Goal: Task Accomplishment & Management: Use online tool/utility

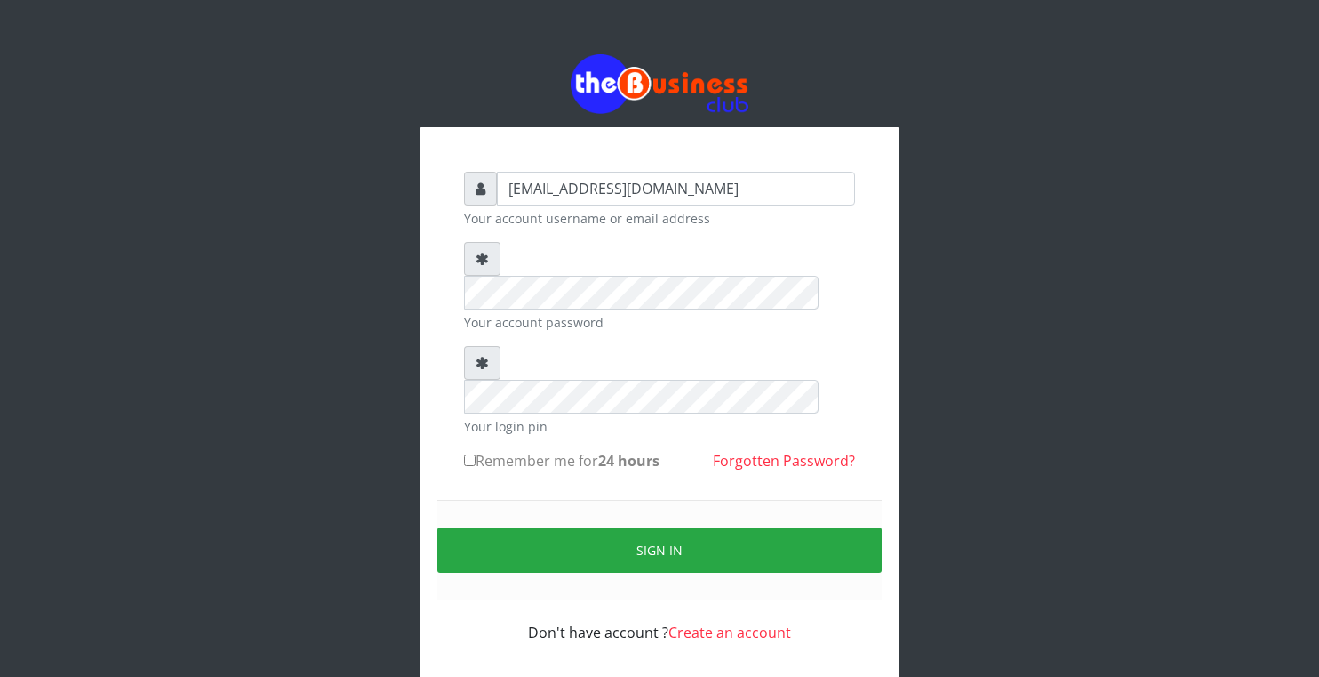
click at [471, 454] on input "Remember me for 24 hours" at bounding box center [470, 460] width 12 height 12
checkbox input "true"
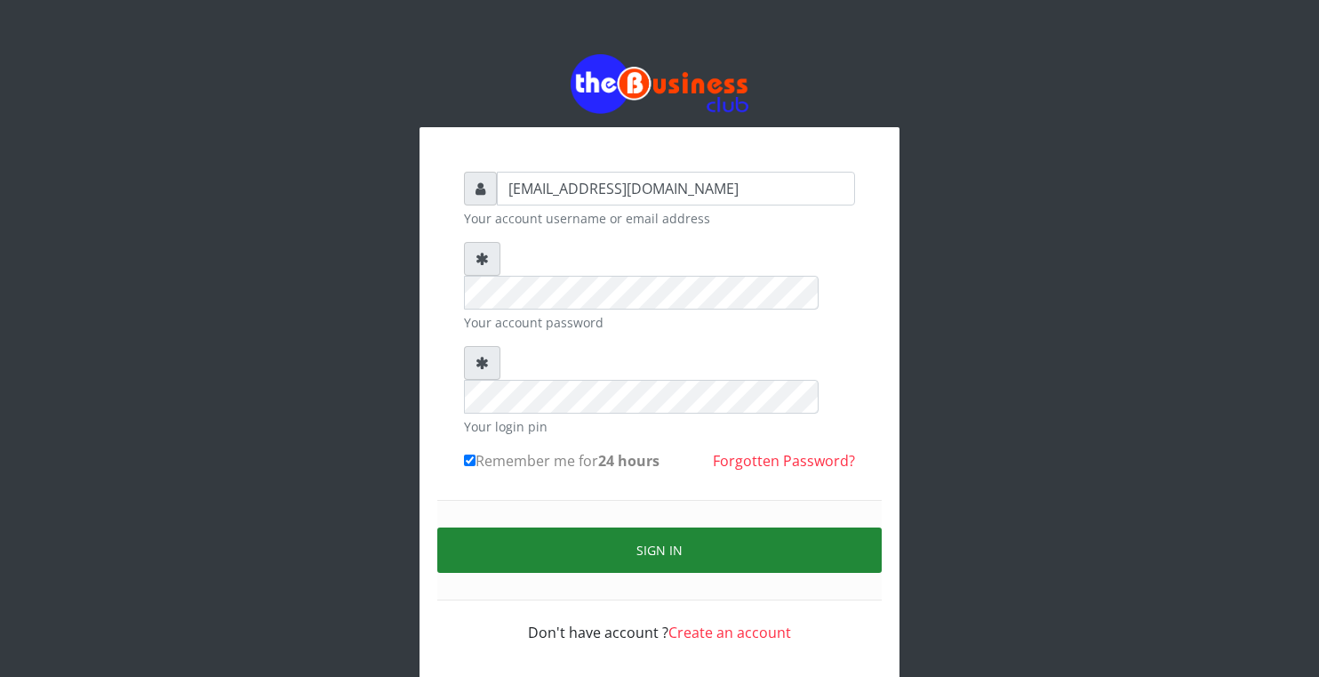
click at [522, 527] on button "Sign in" at bounding box center [659, 549] width 444 height 45
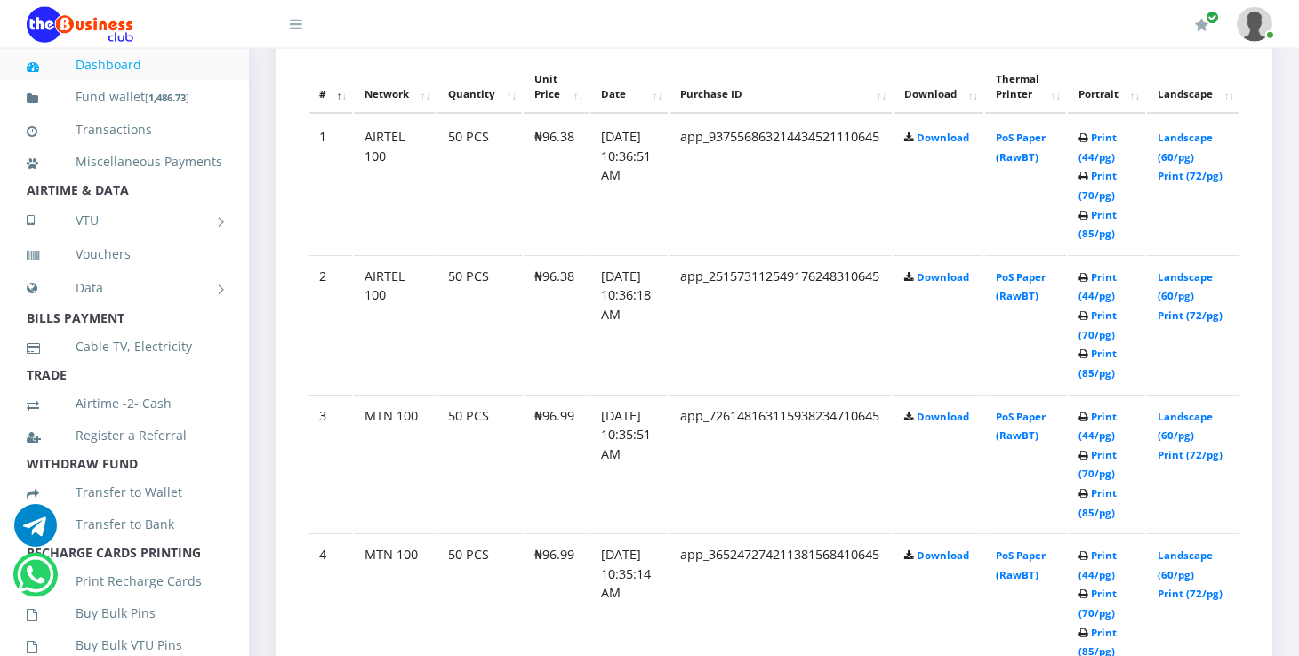
scroll to position [942, 0]
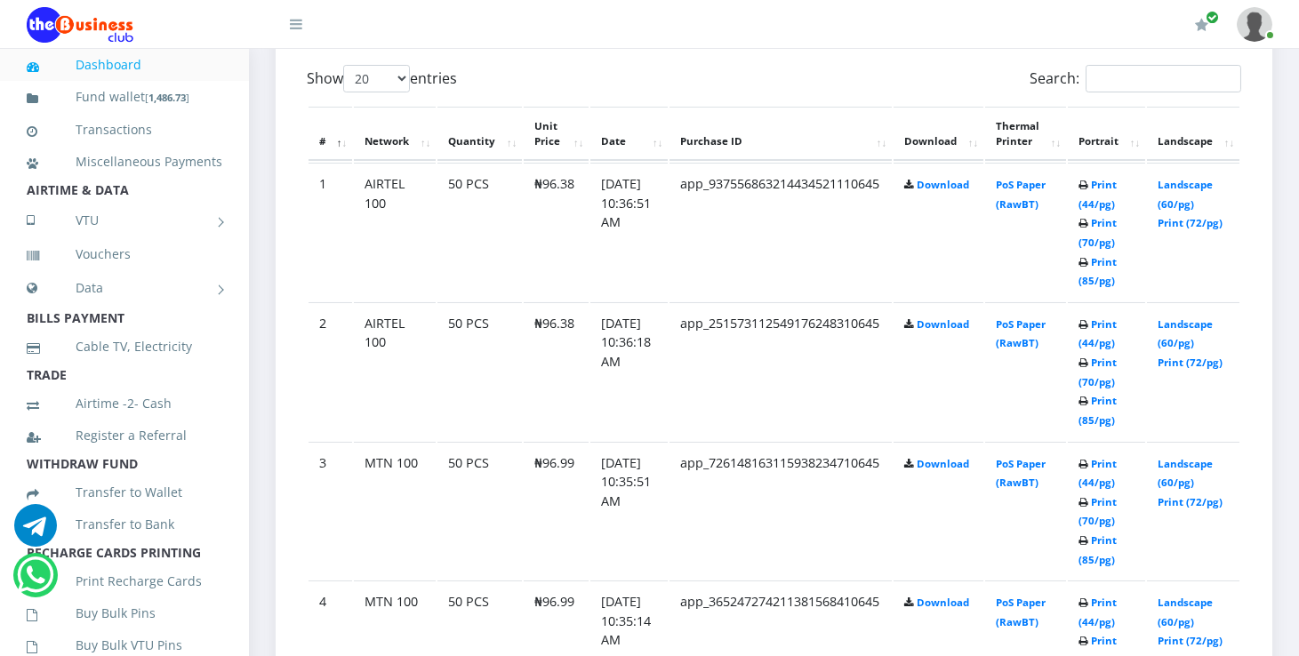
scroll to position [942, 0]
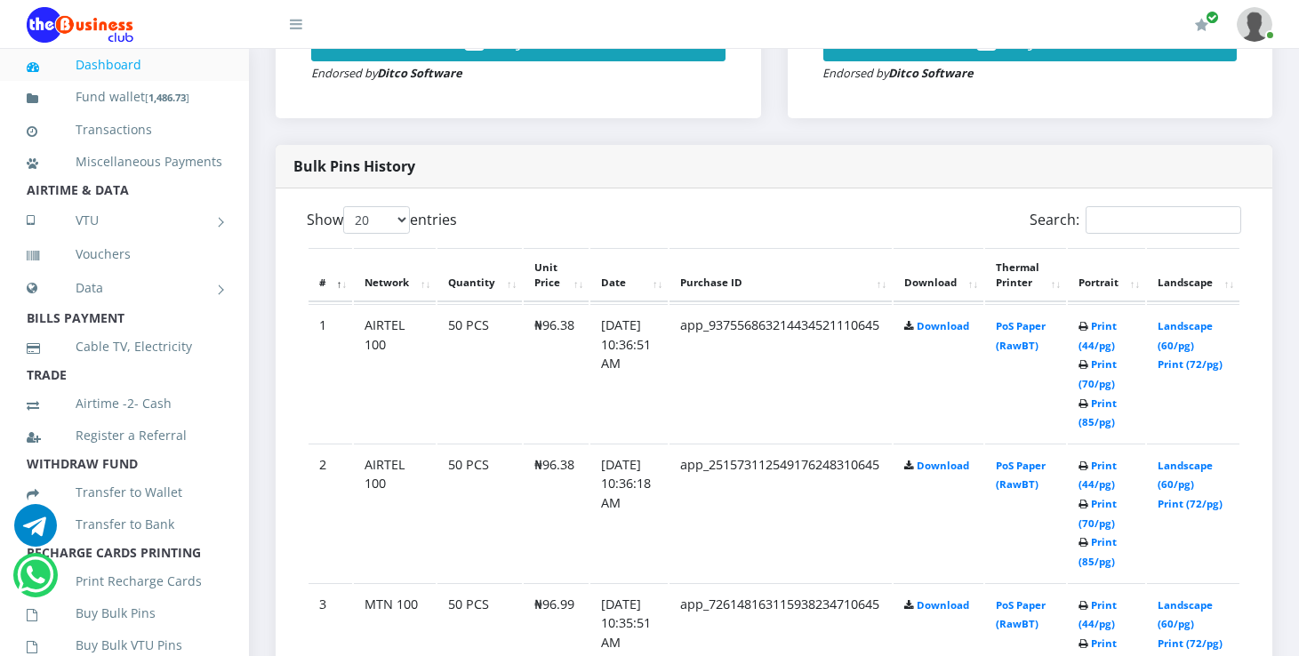
scroll to position [754, 0]
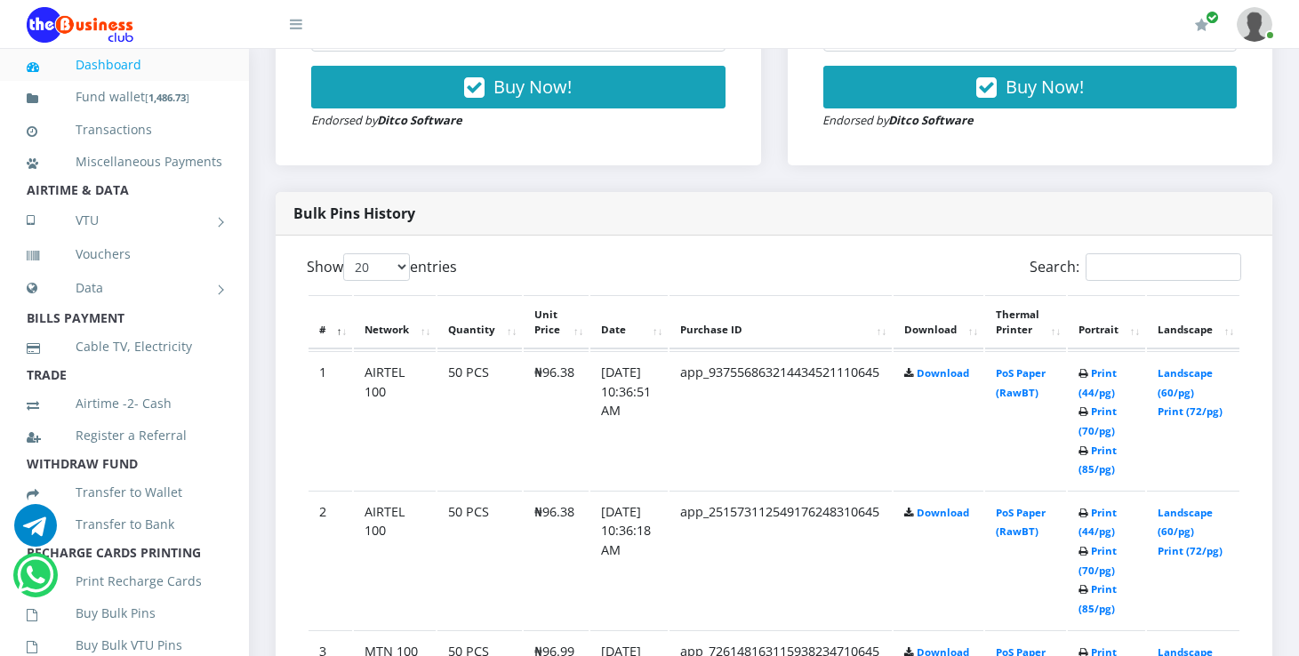
scroll to position [754, 0]
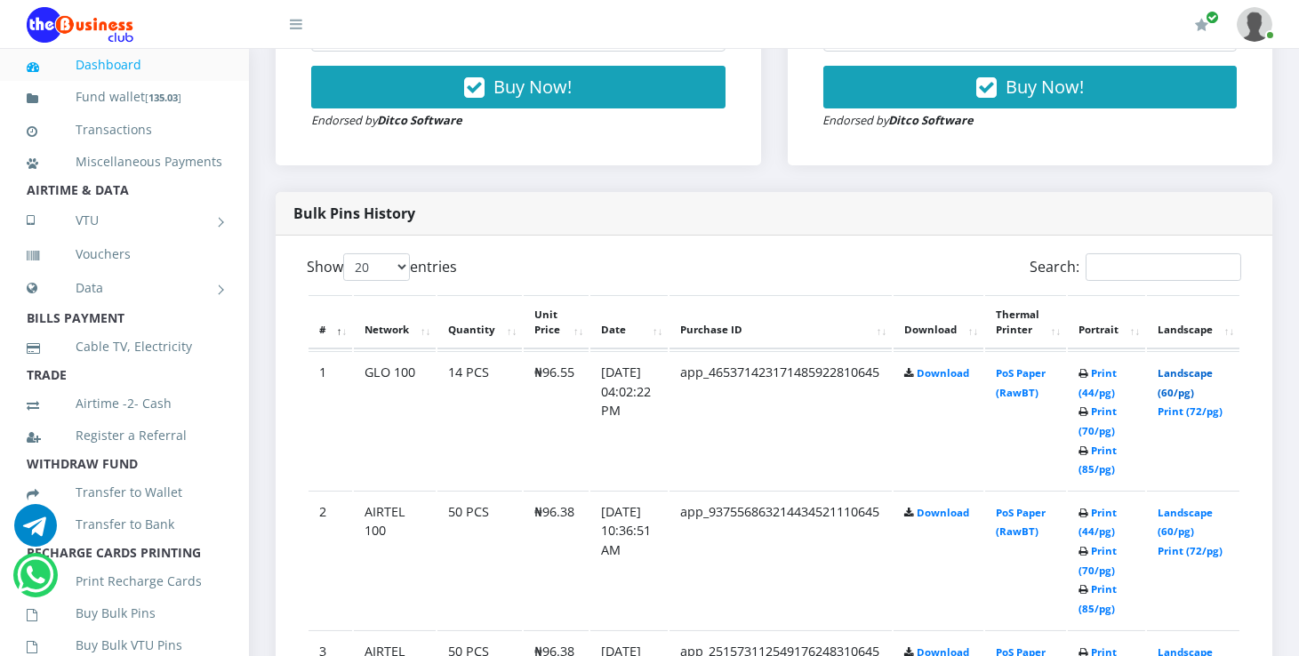
click at [1208, 379] on link "Landscape (60/pg)" at bounding box center [1184, 382] width 55 height 33
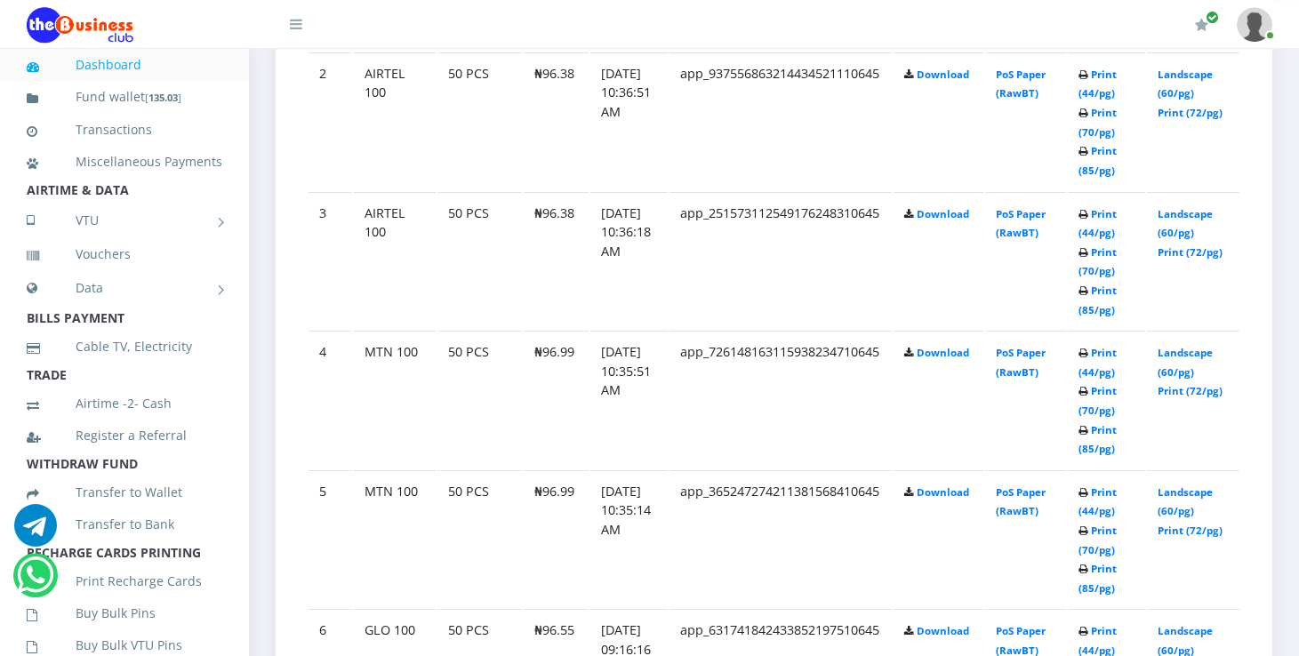
scroll to position [1225, 0]
